Goal: Task Accomplishment & Management: Manage account settings

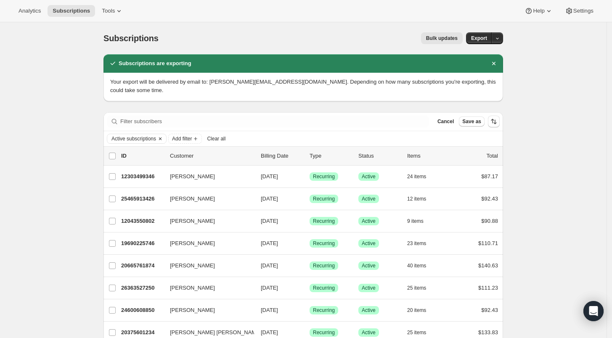
click at [159, 135] on icon "Clear" at bounding box center [160, 138] width 7 height 7
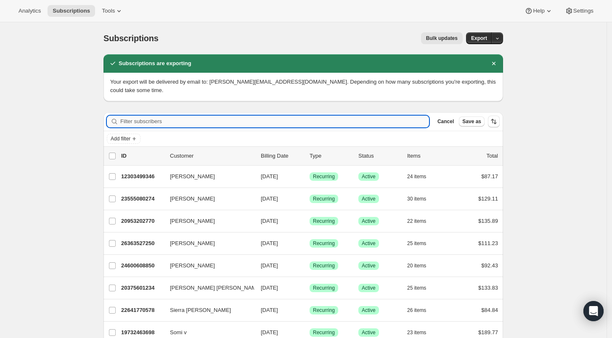
click at [135, 116] on input "Filter subscribers" at bounding box center [274, 122] width 309 height 12
paste input "[PERSON_NAME][EMAIL_ADDRESS][DOMAIN_NAME]"
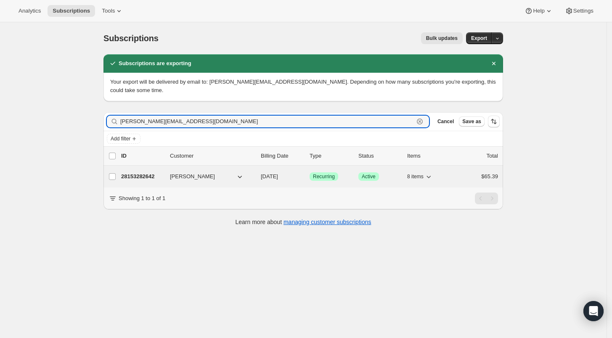
type input "[PERSON_NAME][EMAIL_ADDRESS][DOMAIN_NAME]"
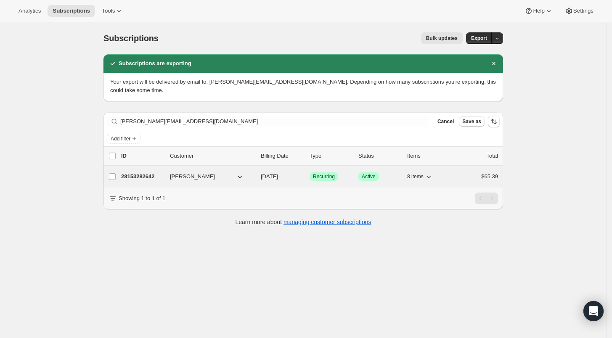
click at [147, 173] on div "28153282642 [PERSON_NAME] [DATE] Success Recurring Success Active 8 items $65.39" at bounding box center [309, 177] width 377 height 12
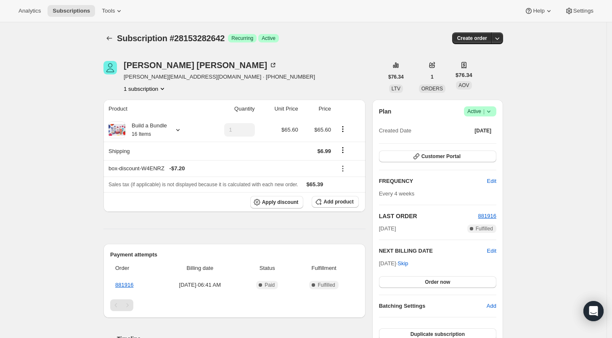
click at [493, 111] on icon at bounding box center [488, 111] width 8 height 8
click at [485, 140] on span "Cancel subscription" at bounding box center [483, 142] width 48 height 6
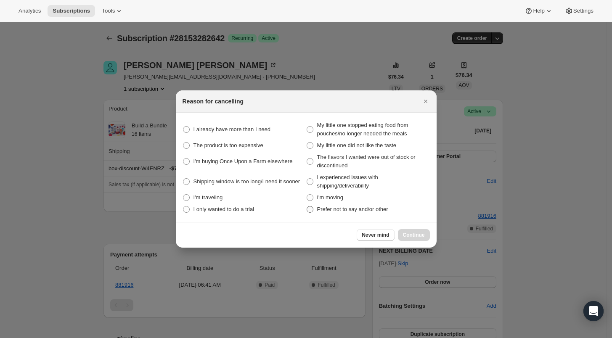
click at [307, 210] on span ":rj0:" at bounding box center [310, 209] width 7 height 7
click at [307, 206] on other "Prefer not to say and/or other" at bounding box center [307, 206] width 0 height 0
radio other "true"
click at [408, 236] on span "Continue" at bounding box center [414, 235] width 22 height 7
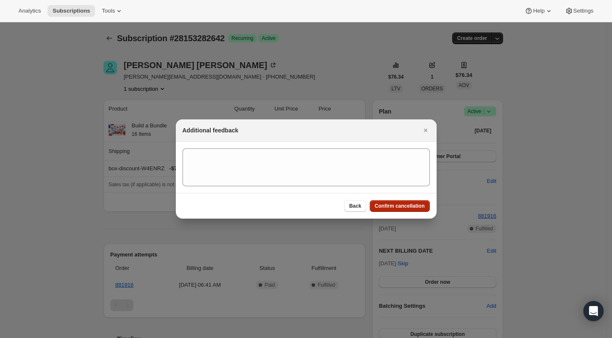
click at [400, 209] on span "Confirm cancellation" at bounding box center [400, 206] width 50 height 7
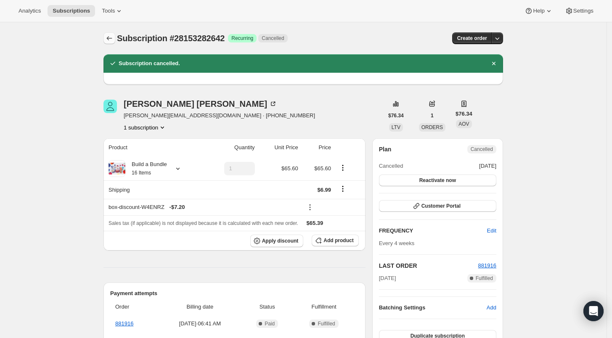
click at [106, 36] on button "Subscriptions" at bounding box center [109, 38] width 12 height 12
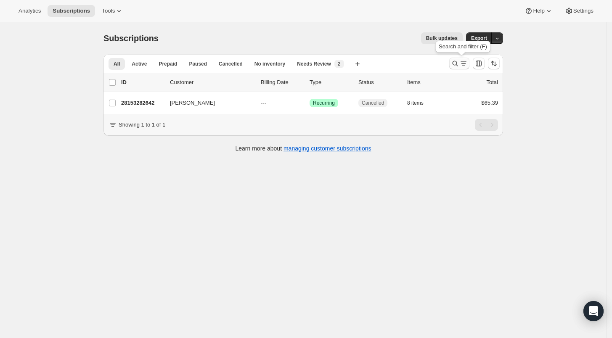
click at [457, 63] on icon "Search and filter results" at bounding box center [455, 63] width 8 height 8
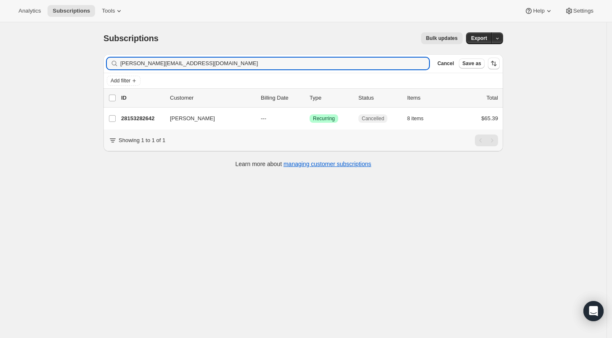
drag, startPoint x: 191, startPoint y: 63, endPoint x: 77, endPoint y: 66, distance: 114.0
click at [84, 66] on div "Subscriptions. This page is ready Subscriptions Bulk updates More actions Bulk …" at bounding box center [303, 191] width 606 height 338
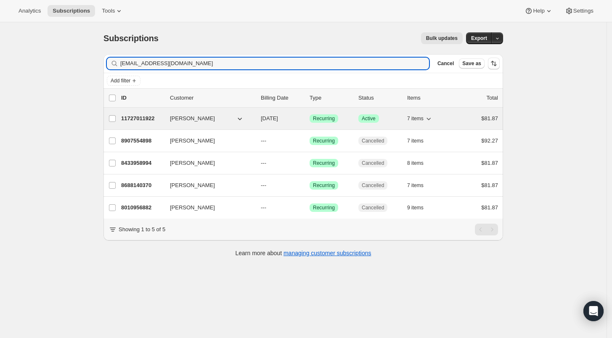
type input "[EMAIL_ADDRESS][DOMAIN_NAME]"
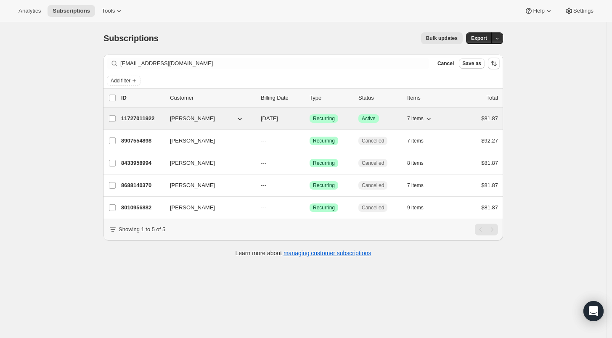
click at [137, 121] on p "11727011922" at bounding box center [142, 118] width 42 height 8
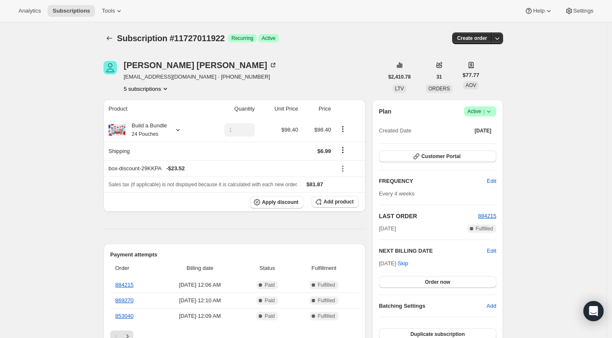
click at [493, 112] on icon at bounding box center [488, 111] width 8 height 8
click at [497, 141] on span "Cancel subscription" at bounding box center [483, 142] width 48 height 6
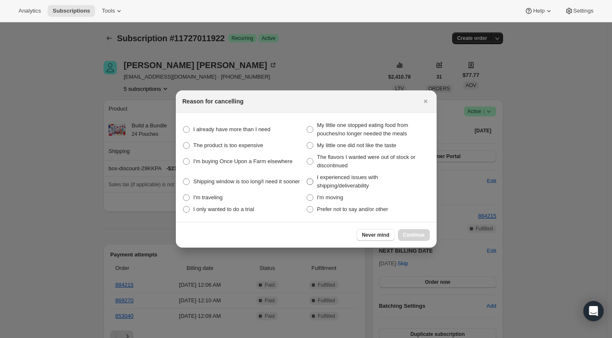
click at [308, 182] on span ":rr6:" at bounding box center [310, 181] width 7 height 7
click at [307, 179] on shipping\/deliverability "I experienced issues with shipping/deliverability" at bounding box center [307, 178] width 0 height 0
radio shipping\/deliverability "true"
click at [412, 236] on span "Continue" at bounding box center [414, 235] width 22 height 7
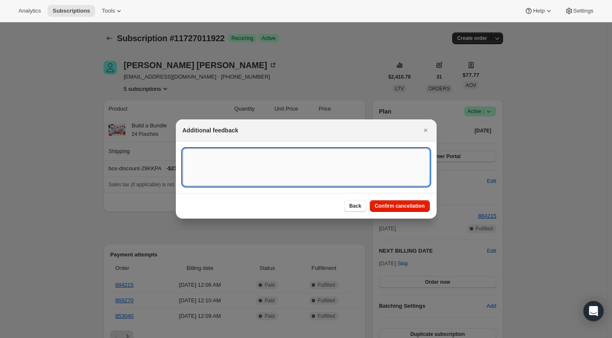
click at [208, 173] on textarea ":rr6:" at bounding box center [305, 167] width 247 height 38
paste textarea "cancel our subscription due to the inconsistencies lately."
type textarea "cancel our subscription due to the inconsistencies lately."
click at [402, 208] on span "Confirm cancellation" at bounding box center [400, 206] width 50 height 7
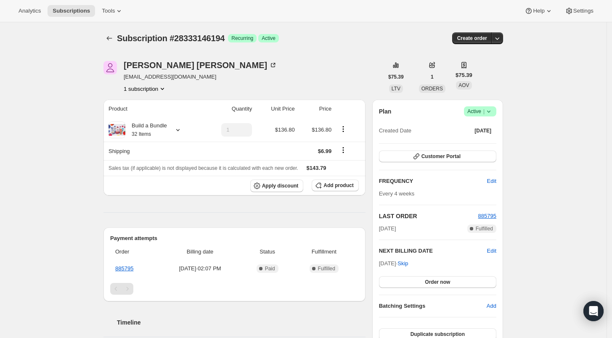
click at [493, 111] on icon at bounding box center [488, 111] width 8 height 8
click at [488, 139] on span "Cancel subscription" at bounding box center [483, 142] width 48 height 6
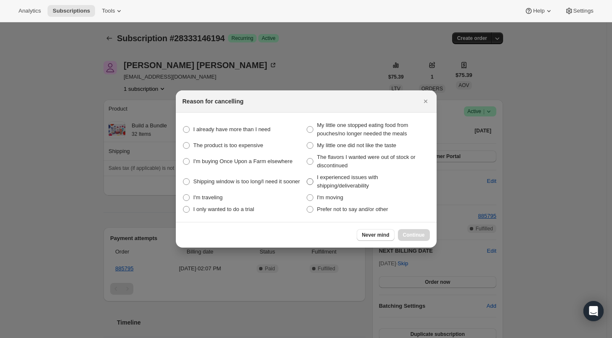
click at [363, 178] on span "I experienced issues with shipping/deliverability" at bounding box center [347, 181] width 61 height 15
click at [307, 178] on shipping\/deliverability "I experienced issues with shipping/deliverability" at bounding box center [307, 178] width 0 height 0
radio shipping\/deliverability "true"
click at [411, 233] on span "Continue" at bounding box center [414, 235] width 22 height 7
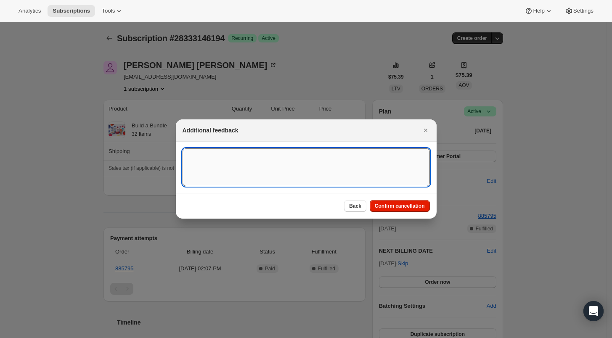
click at [236, 159] on textarea ":r13:" at bounding box center [305, 167] width 247 height 38
paste textarea "6 of the pouches were damaged in shipping. Please cancel my reoccurring order"
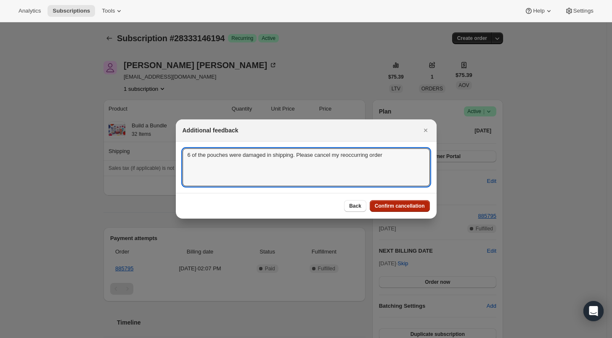
type textarea "6 of the pouches were damaged in shipping. Please cancel my reoccurring order"
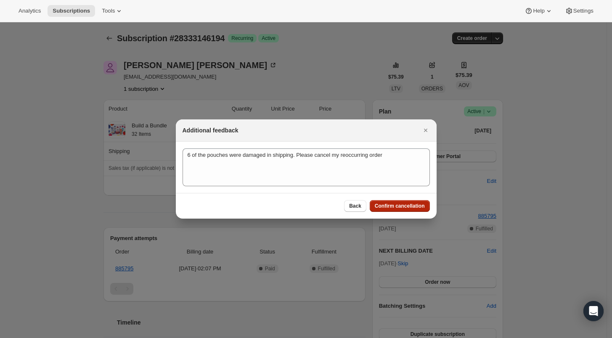
click at [403, 205] on span "Confirm cancellation" at bounding box center [400, 206] width 50 height 7
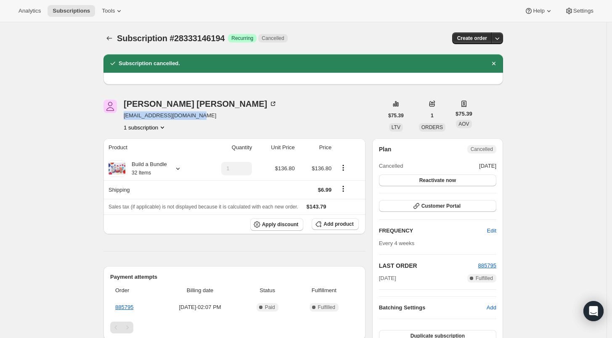
drag, startPoint x: 192, startPoint y: 116, endPoint x: 125, endPoint y: 115, distance: 66.9
click at [125, 115] on div "Kevin Schappert kschappert@gflcapital.com 1 subscription" at bounding box center [243, 116] width 280 height 32
copy span "kschappert@gflcapital.com"
click at [109, 38] on icon "Subscriptions" at bounding box center [109, 38] width 5 height 4
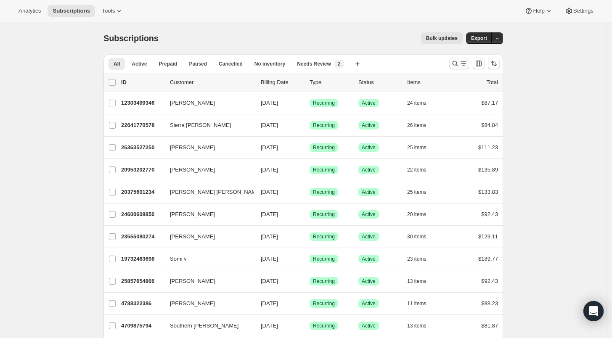
click at [456, 61] on icon "Search and filter results" at bounding box center [454, 63] width 5 height 5
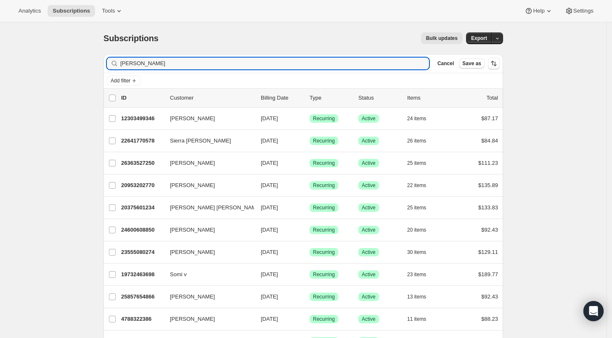
type input "jodi gilmer"
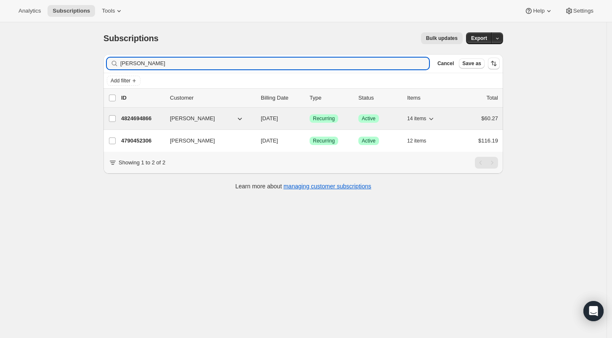
click at [143, 119] on p "4824694866" at bounding box center [142, 118] width 42 height 8
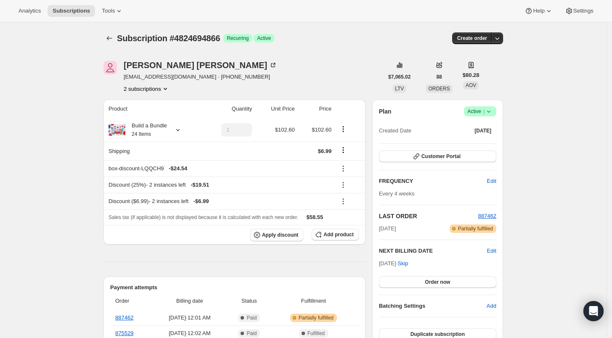
click at [167, 88] on icon "Product actions" at bounding box center [165, 89] width 8 height 8
click at [151, 105] on span "4790452306" at bounding box center [150, 104] width 56 height 8
